Goal: Information Seeking & Learning: Learn about a topic

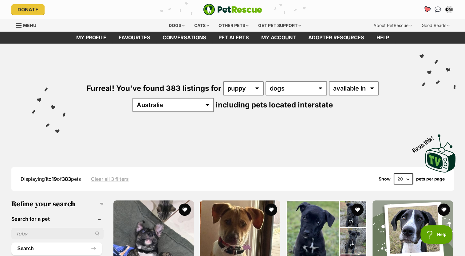
click at [425, 11] on icon "Favourites" at bounding box center [426, 9] width 7 height 7
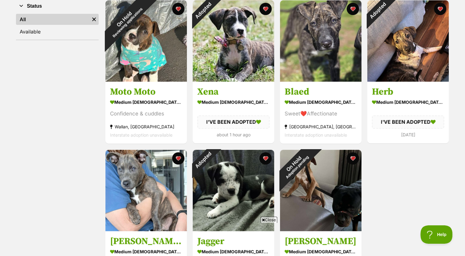
scroll to position [128, 0]
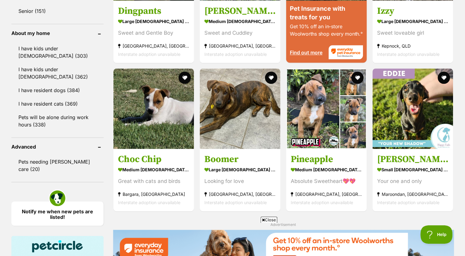
scroll to position [685, 0]
